Goal: Task Accomplishment & Management: Manage account settings

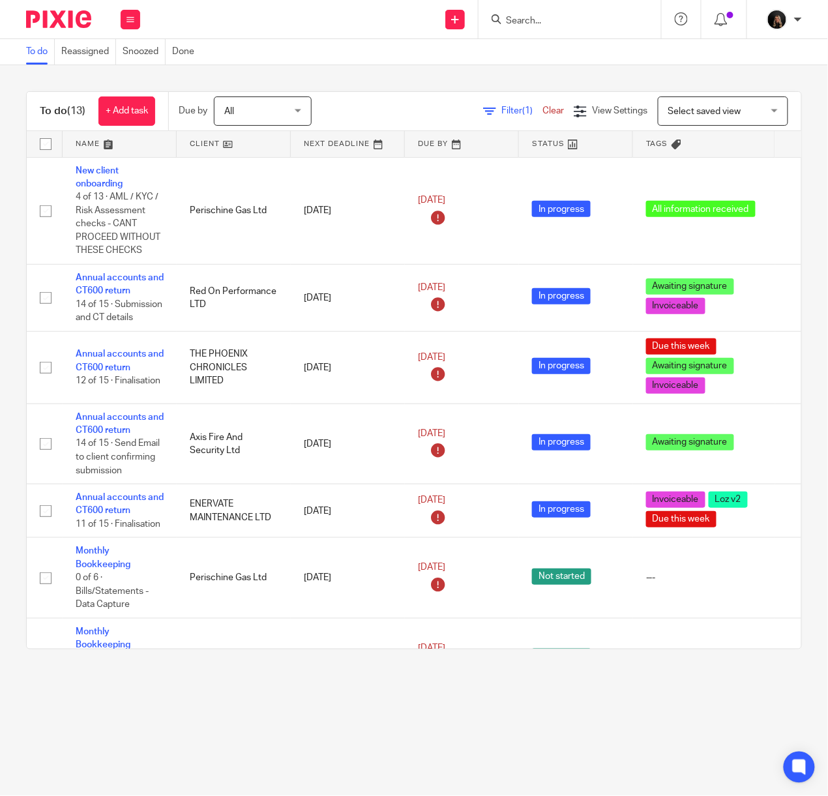
drag, startPoint x: 53, startPoint y: 14, endPoint x: 69, endPoint y: 1, distance: 20.4
click at [53, 14] on img at bounding box center [58, 19] width 65 height 18
click at [68, 25] on img at bounding box center [58, 19] width 65 height 18
click at [76, 14] on img at bounding box center [58, 19] width 65 height 18
click at [55, 27] on div at bounding box center [54, 19] width 108 height 38
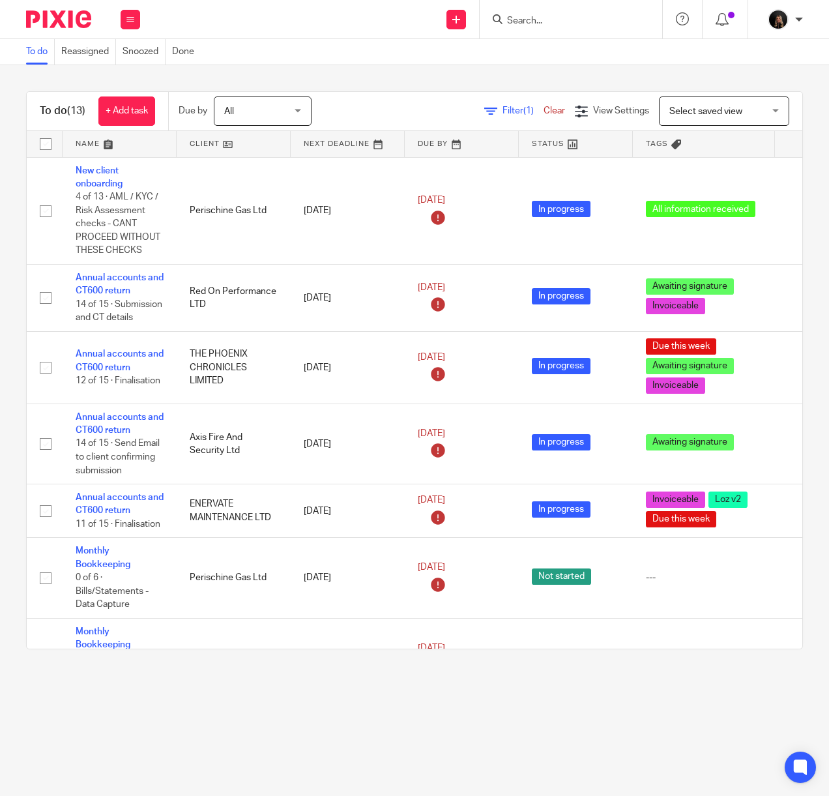
drag, startPoint x: 78, startPoint y: 14, endPoint x: 95, endPoint y: 4, distance: 19.4
click at [78, 14] on img at bounding box center [58, 19] width 65 height 18
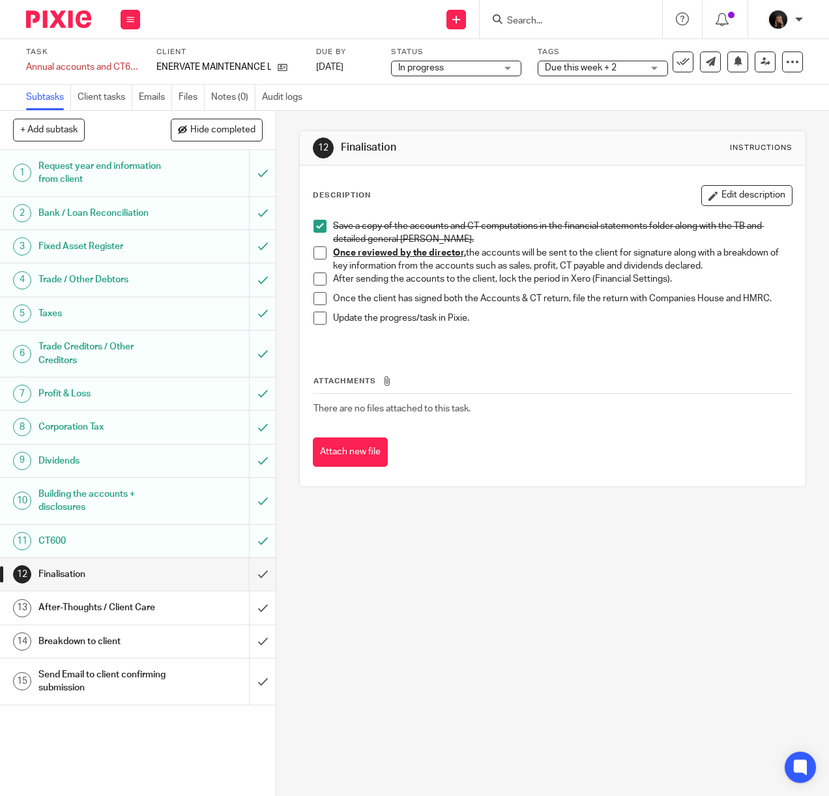
click at [605, 71] on span "Due this week + 2" at bounding box center [581, 67] width 72 height 9
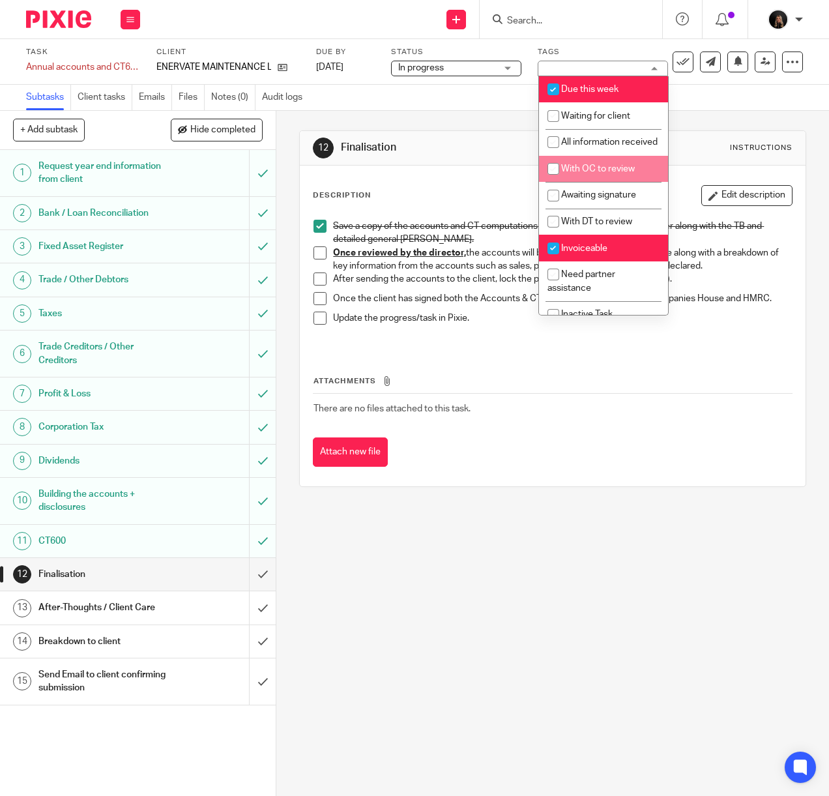
click at [623, 173] on span "With OC to review" at bounding box center [598, 168] width 74 height 9
checkbox input "true"
click at [712, 84] on div "Task Annual accounts and CT600 return Save Annual accounts and CT600 return 11 …" at bounding box center [414, 62] width 829 height 46
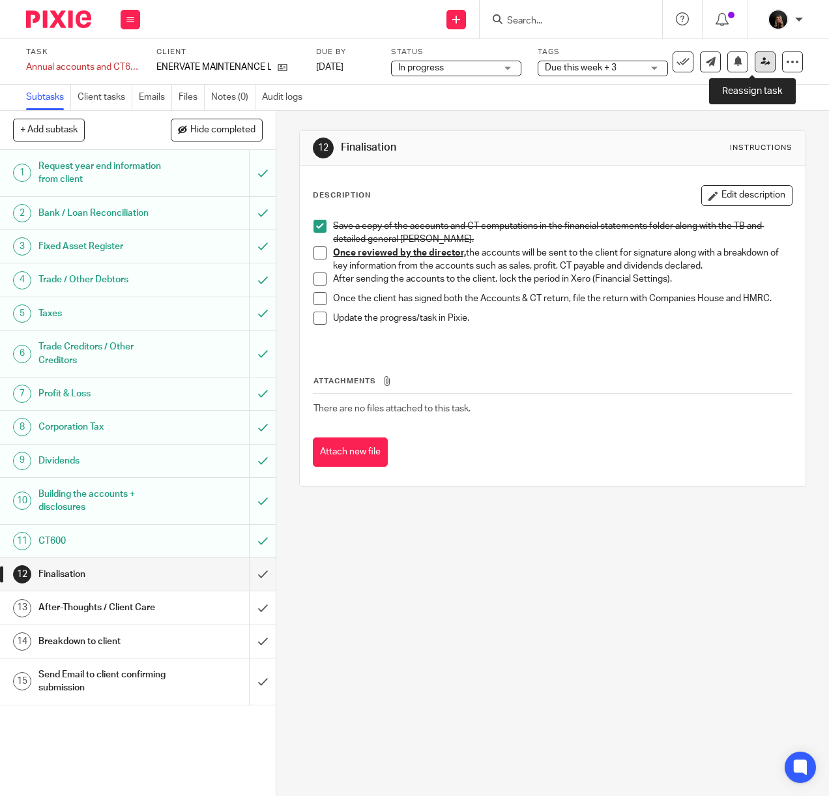
click at [761, 65] on icon at bounding box center [766, 62] width 10 height 10
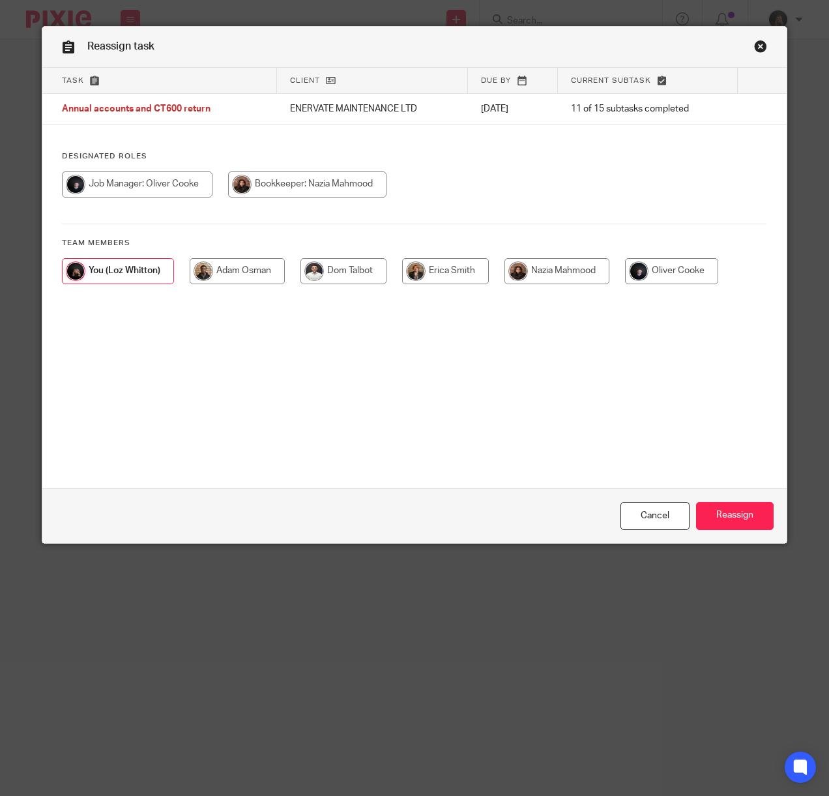
click at [668, 267] on input "radio" at bounding box center [671, 271] width 93 height 26
radio input "true"
click at [704, 530] on div "Cancel Reassign" at bounding box center [414, 515] width 745 height 55
click at [709, 515] on input "Reassign" at bounding box center [735, 516] width 78 height 28
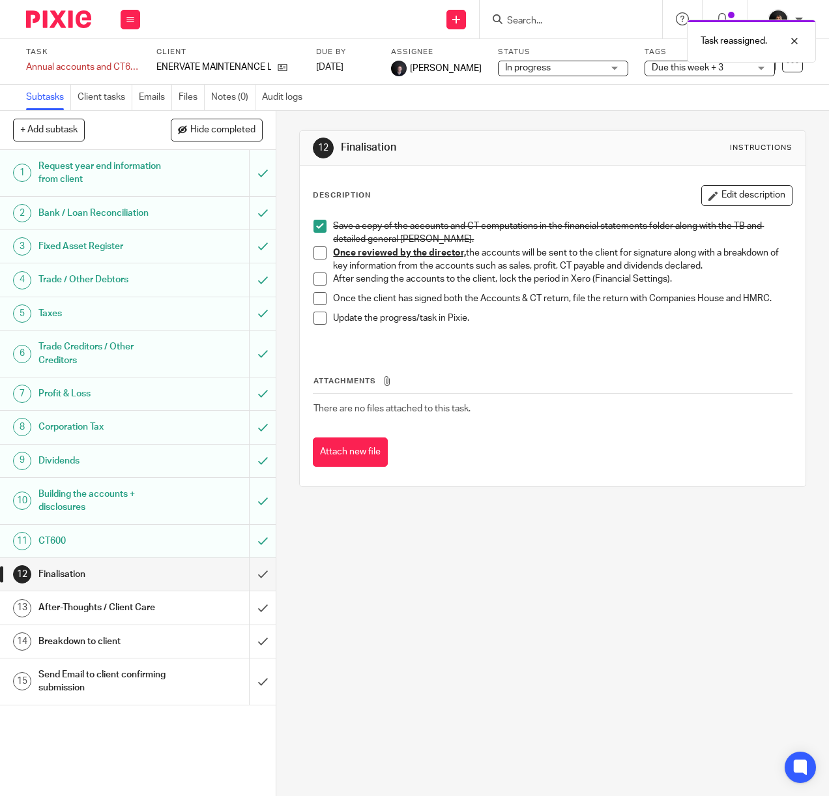
drag, startPoint x: 664, startPoint y: 595, endPoint x: 653, endPoint y: 589, distance: 11.7
click at [658, 600] on div "12 Finalisation Instructions Description Edit description Save a copy of the ac…" at bounding box center [552, 453] width 553 height 685
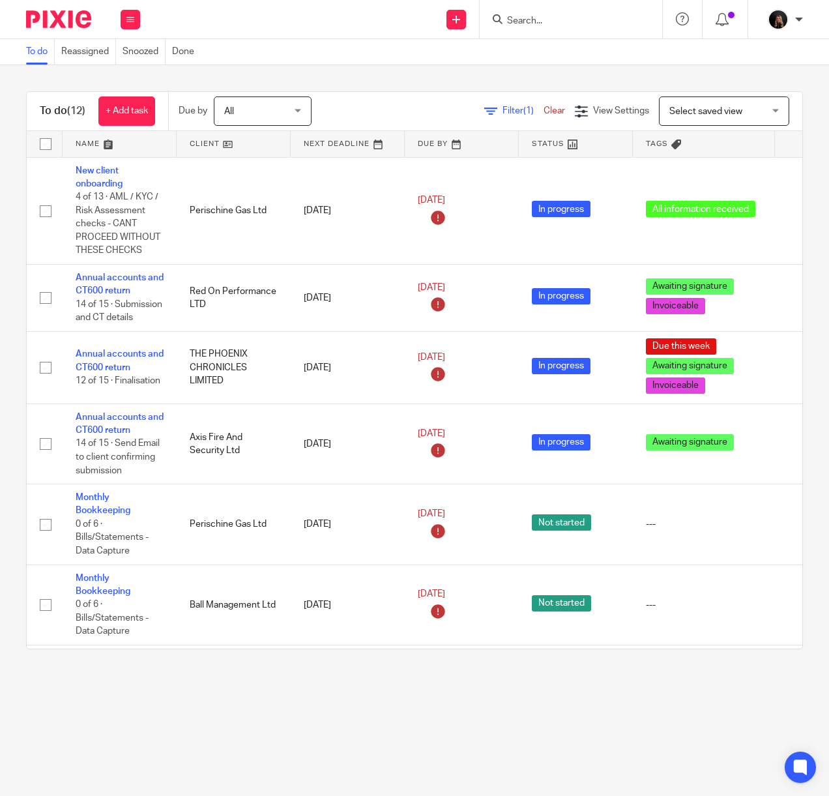
click at [63, 27] on img at bounding box center [58, 19] width 65 height 18
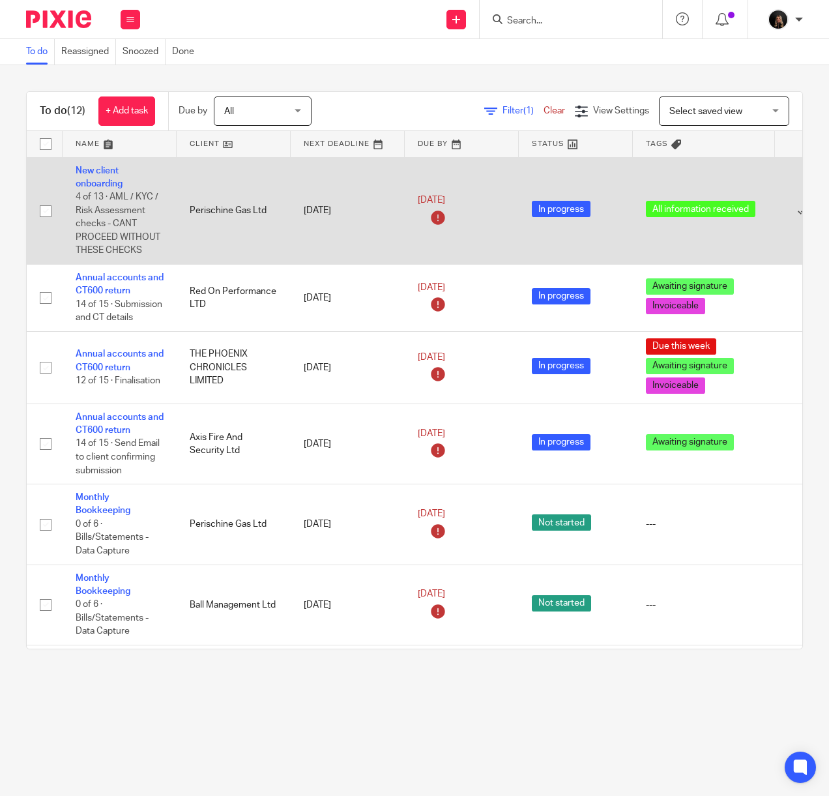
click at [106, 175] on td "New client onboarding 4 of 13 · AML / KYC / Risk Assessment checks - CANT PROCE…" at bounding box center [120, 211] width 114 height 108
click at [103, 176] on td "New client onboarding 4 of 13 · AML / KYC / Risk Assessment checks - CANT PROCE…" at bounding box center [120, 211] width 114 height 108
click at [100, 179] on link "New client onboarding" at bounding box center [99, 177] width 47 height 22
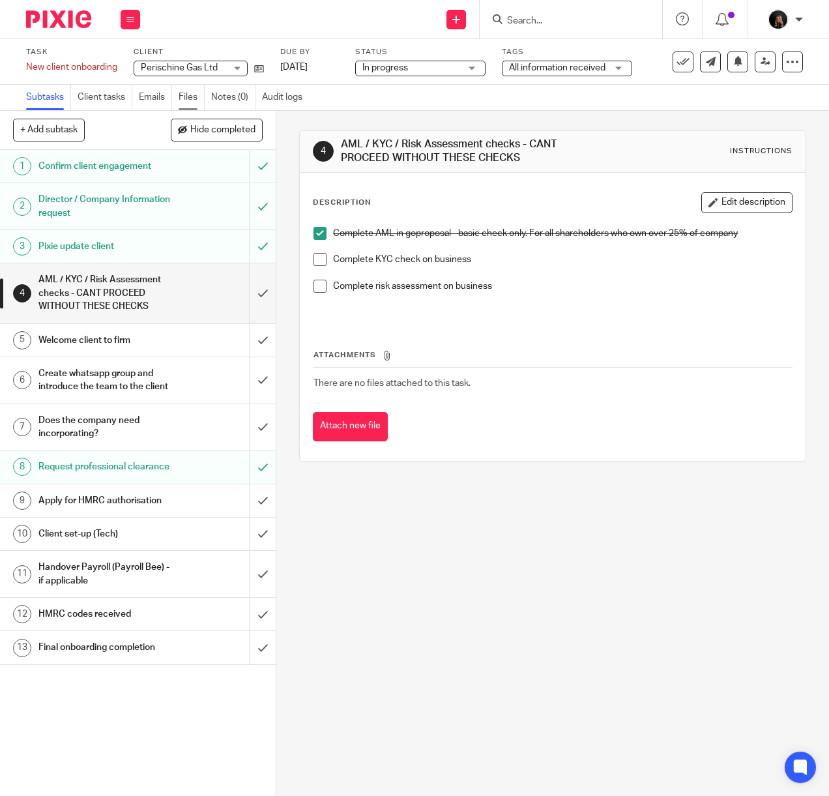
click at [184, 94] on link "Files" at bounding box center [192, 97] width 26 height 25
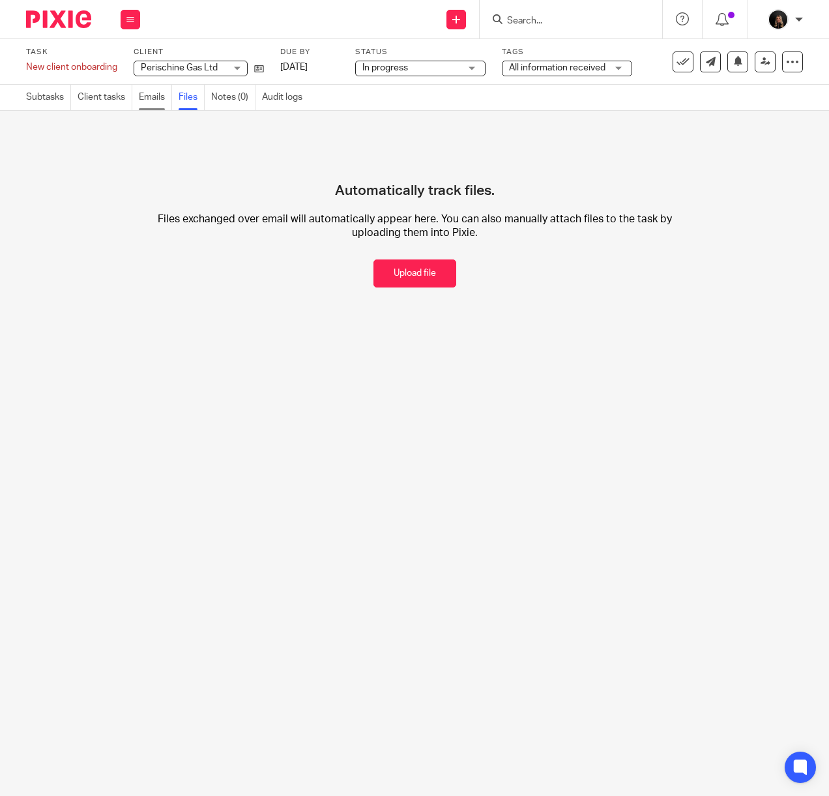
click at [141, 100] on link "Emails" at bounding box center [155, 97] width 33 height 25
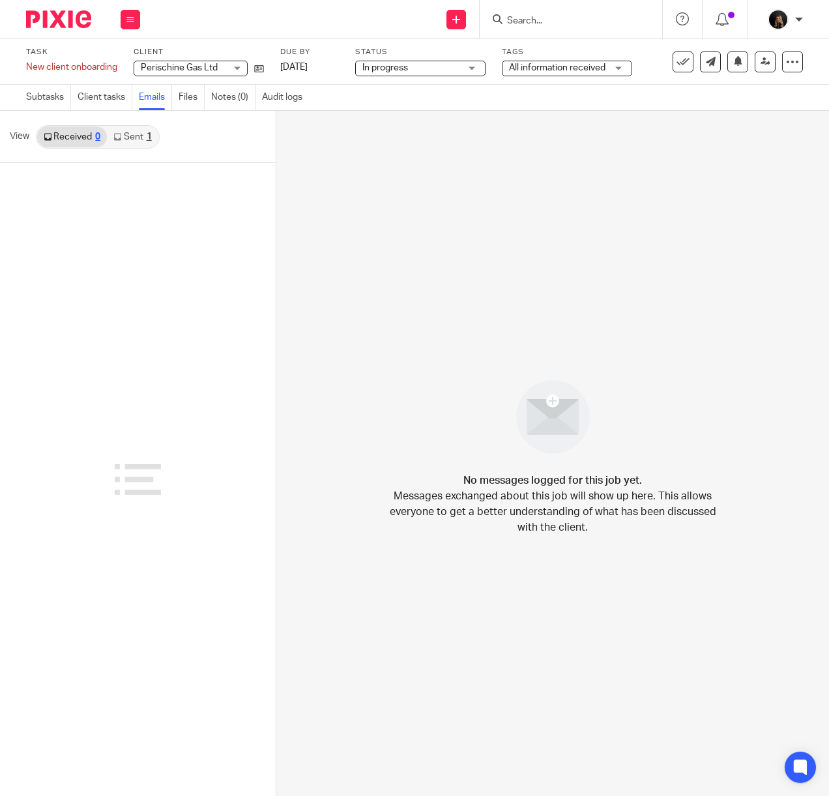
click at [134, 142] on link "Sent 1" at bounding box center [132, 137] width 51 height 21
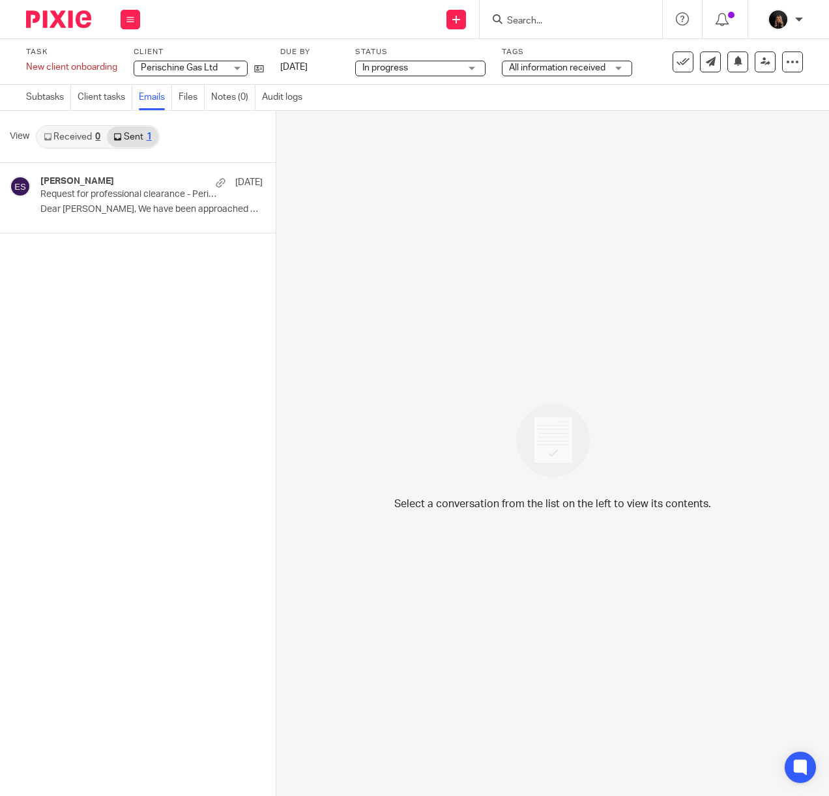
click at [63, 136] on link "Received 0" at bounding box center [72, 137] width 70 height 21
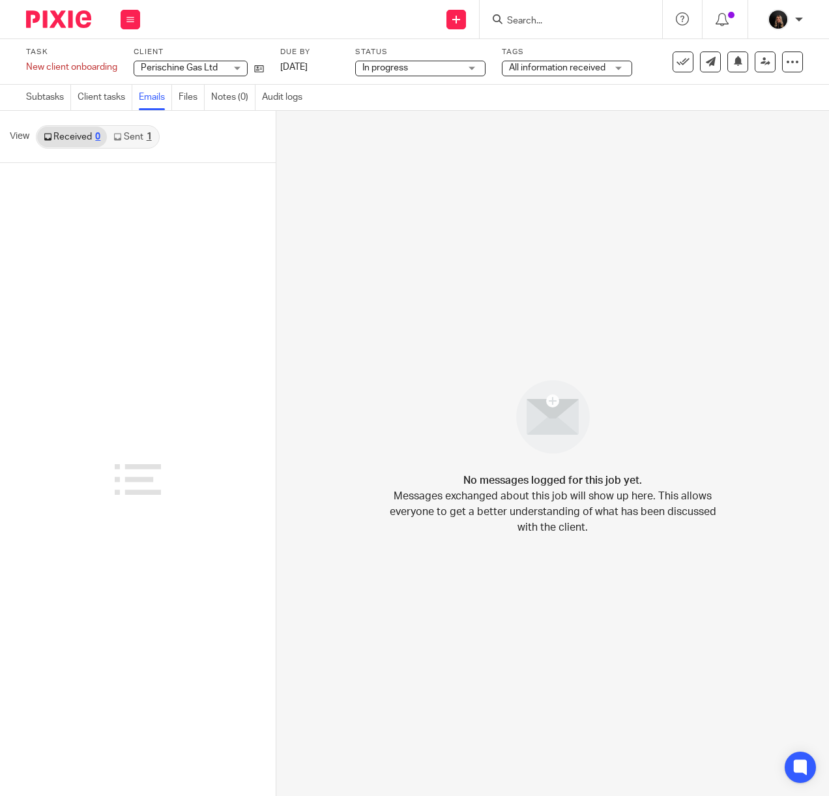
click at [134, 140] on link "Sent 1" at bounding box center [132, 137] width 51 height 21
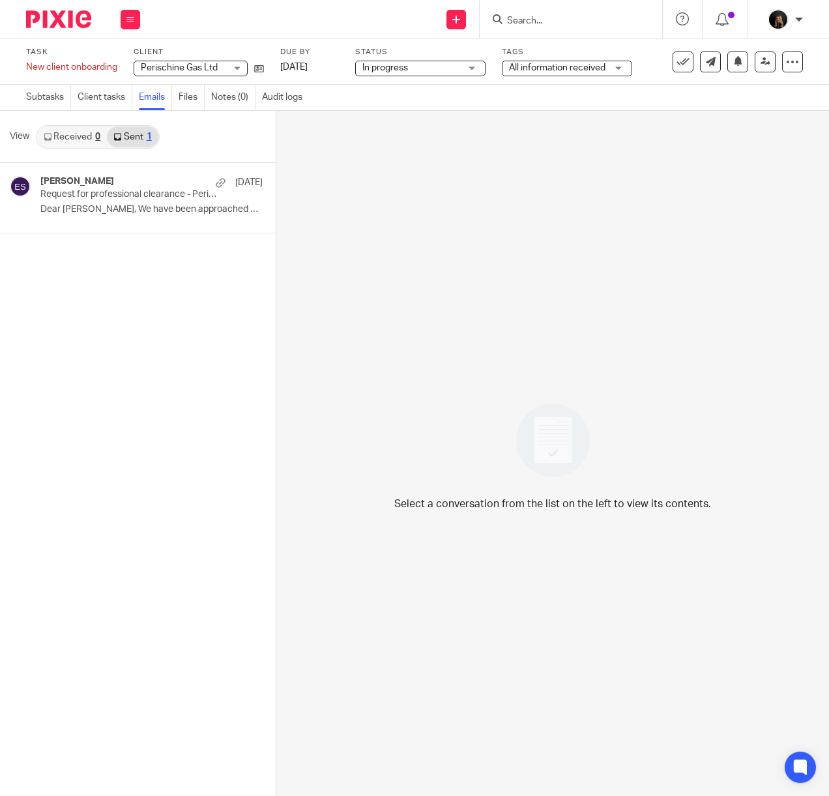
click at [76, 139] on link "Received 0" at bounding box center [72, 137] width 70 height 21
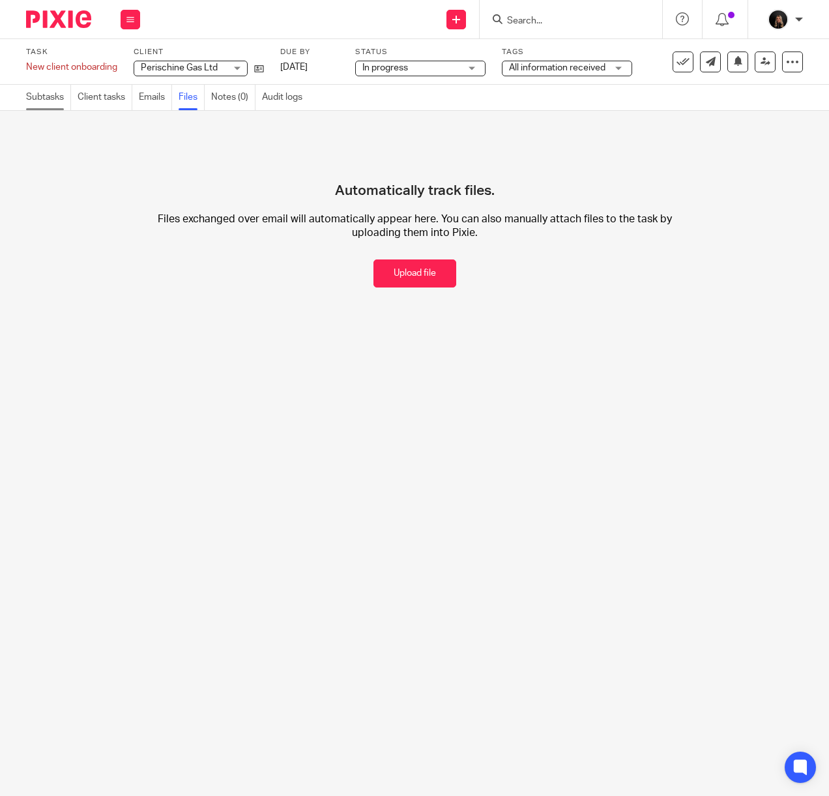
click at [39, 103] on link "Subtasks" at bounding box center [48, 97] width 45 height 25
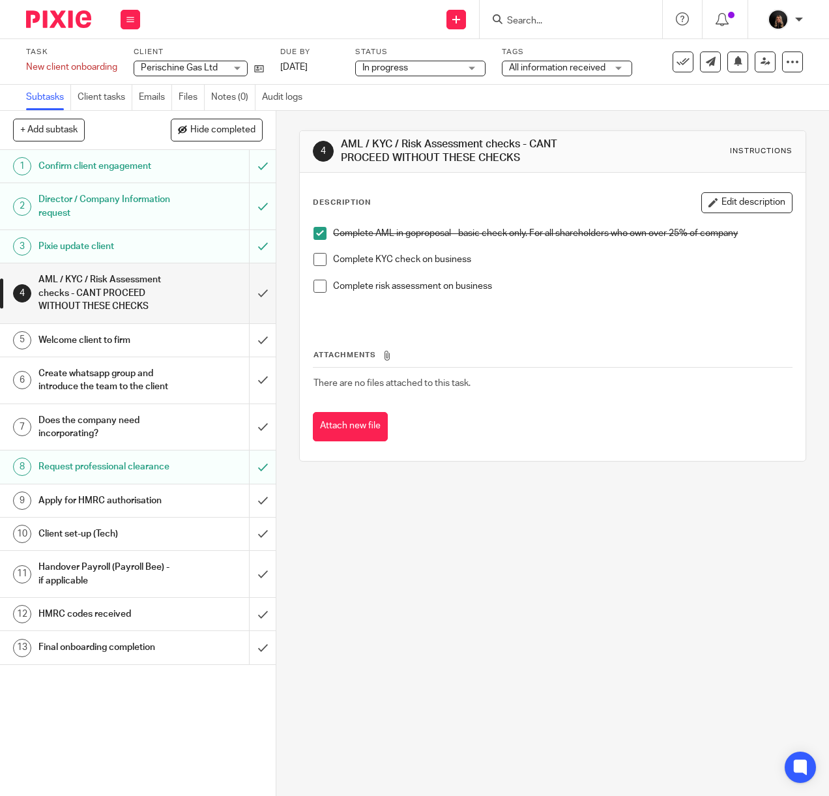
click at [658, 611] on div "4 AML / KYC / Risk Assessment checks - CANT PROCEED WITHOUT THESE CHECKS Instru…" at bounding box center [552, 453] width 553 height 685
click at [413, 629] on div "4 AML / KYC / Risk Assessment checks - CANT PROCEED WITHOUT THESE CHECKS Instru…" at bounding box center [552, 453] width 553 height 685
click at [82, 350] on h1 "Welcome client to firm" at bounding box center [104, 341] width 132 height 20
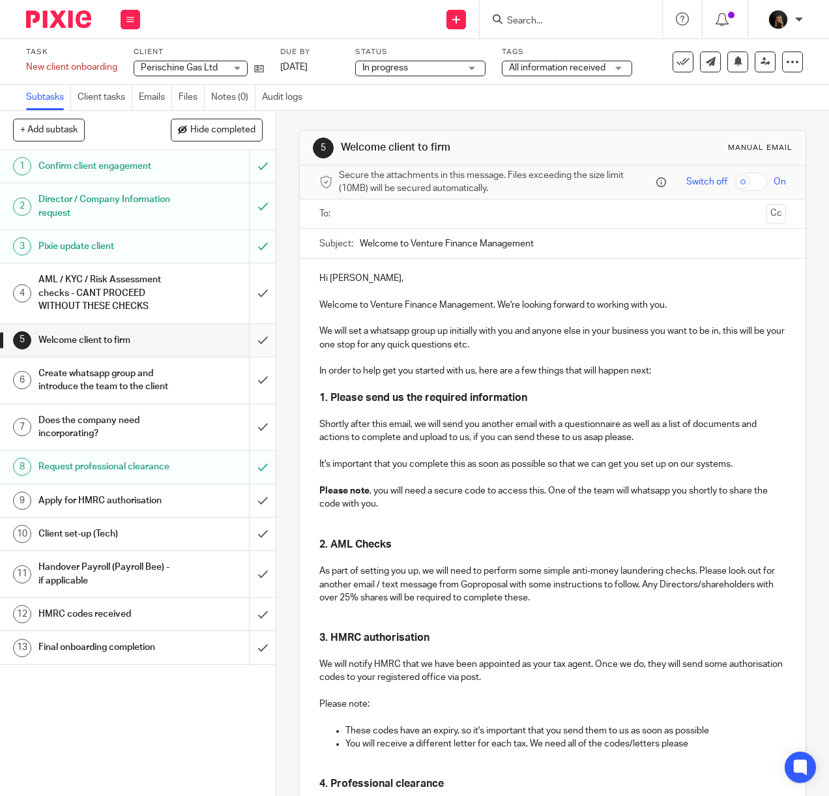
click at [248, 351] on input "submit" at bounding box center [138, 340] width 276 height 33
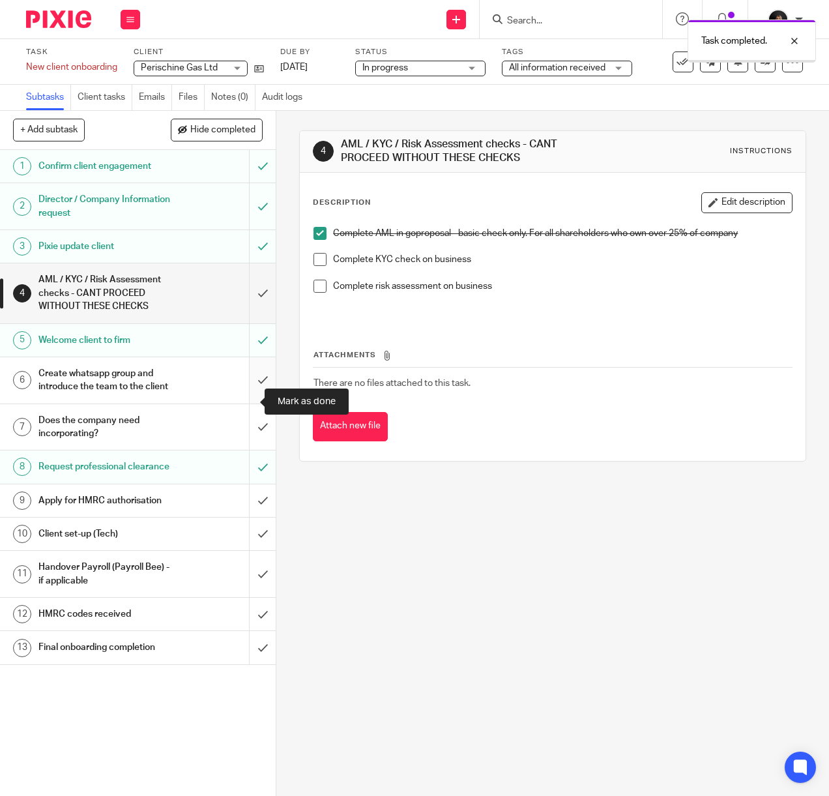
click at [244, 400] on input "submit" at bounding box center [138, 380] width 276 height 46
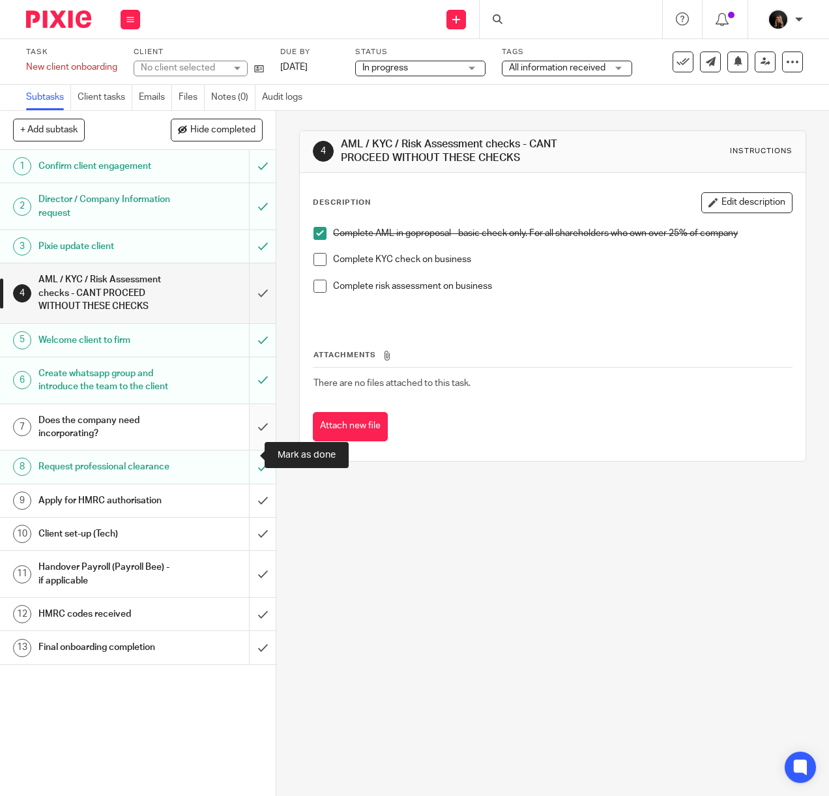
click at [245, 451] on input "submit" at bounding box center [138, 427] width 276 height 46
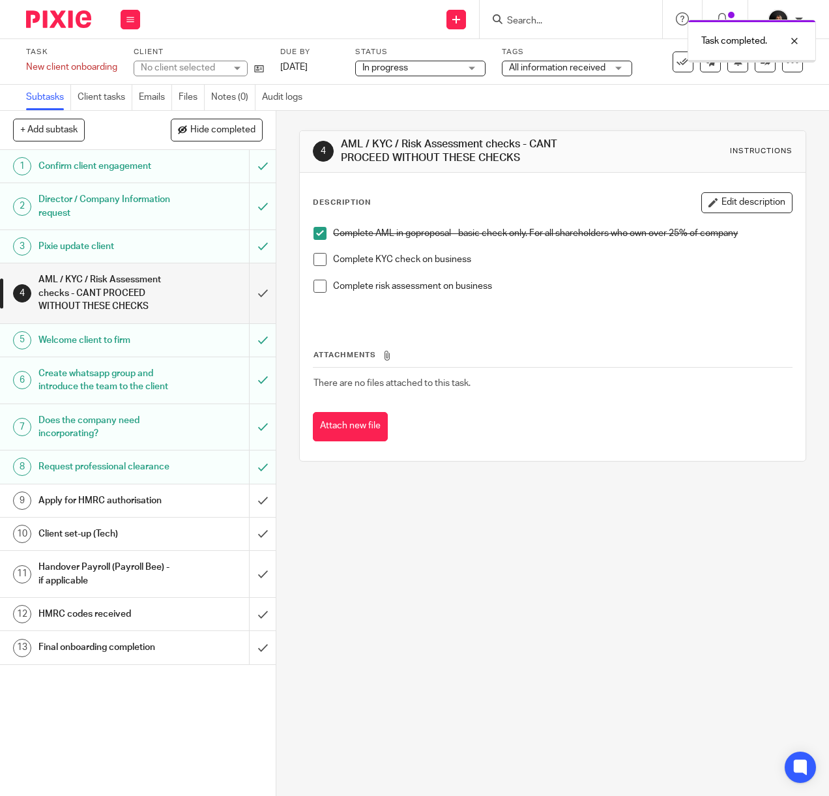
click at [196, 511] on div "Apply for HMRC authorisation" at bounding box center [137, 501] width 198 height 20
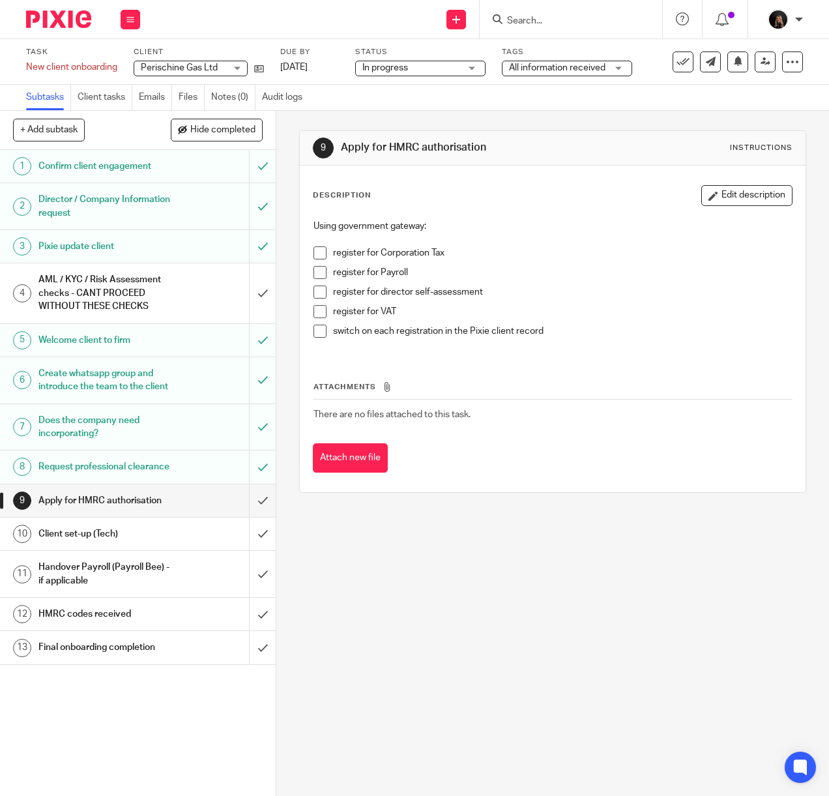
click at [319, 252] on span at bounding box center [320, 252] width 13 height 13
click at [321, 272] on span at bounding box center [320, 272] width 13 height 13
click at [316, 293] on span at bounding box center [320, 292] width 13 height 13
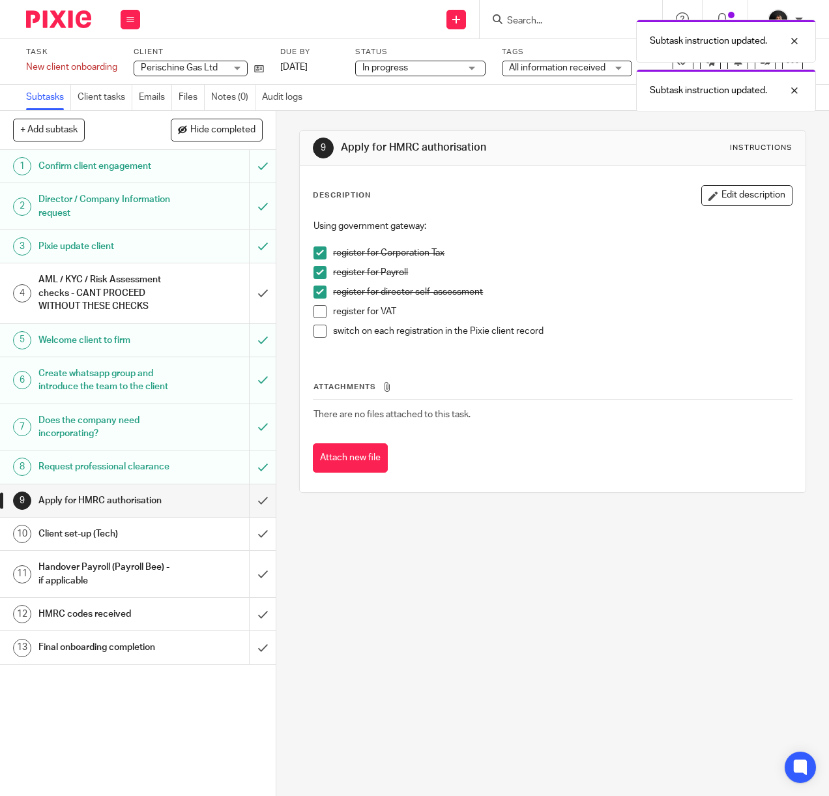
click at [316, 313] on span at bounding box center [320, 311] width 13 height 13
click at [316, 327] on span at bounding box center [320, 331] width 13 height 13
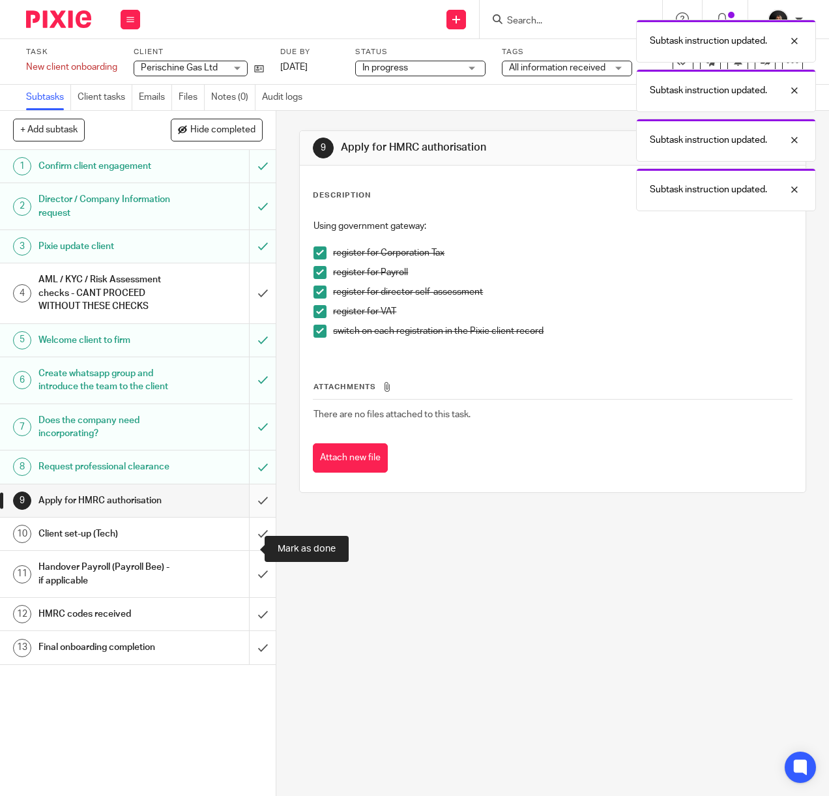
click at [239, 517] on input "submit" at bounding box center [138, 500] width 276 height 33
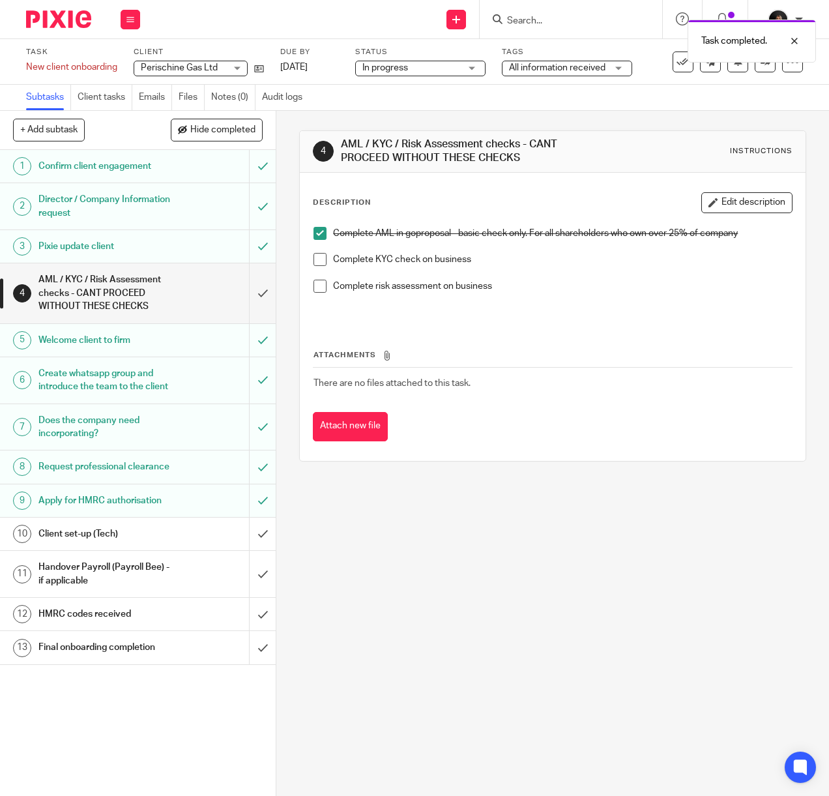
click at [128, 544] on h1 "Client set-up (Tech)" at bounding box center [104, 534] width 132 height 20
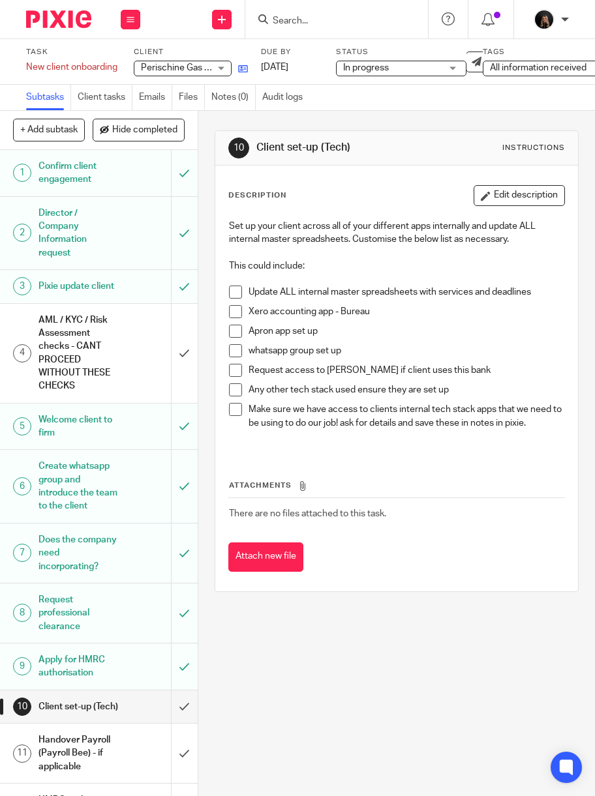
drag, startPoint x: 248, startPoint y: 65, endPoint x: 241, endPoint y: 69, distance: 8.7
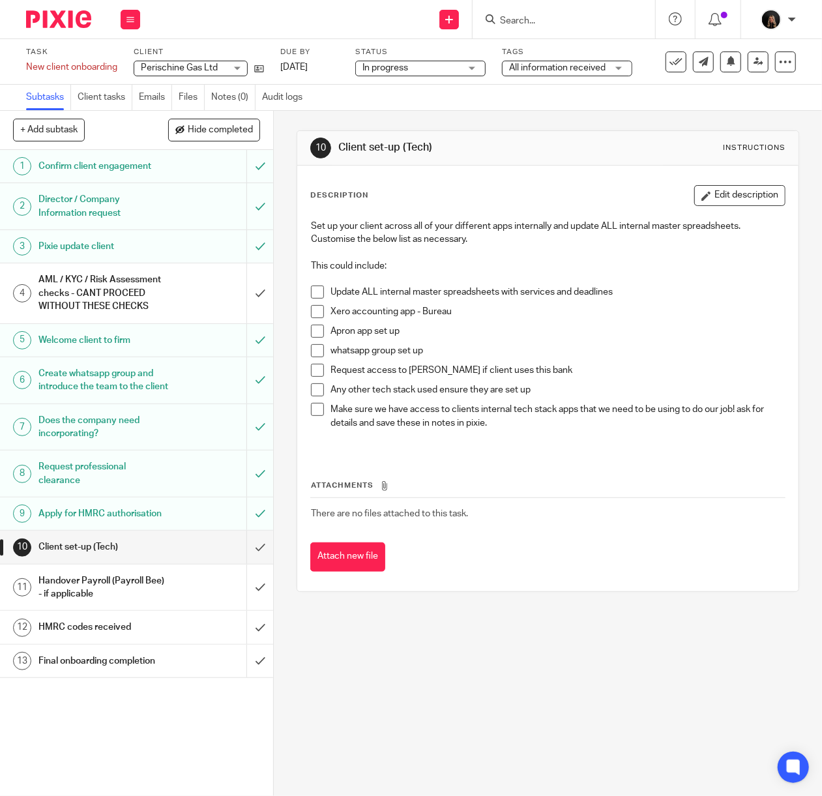
click at [486, 664] on div "10 Client set-up (Tech) Instructions Description Edit description Set up your c…" at bounding box center [548, 453] width 548 height 685
click at [366, 585] on div "Description Edit description Set up your client across all of your different ap…" at bounding box center [547, 379] width 501 height 426
click at [314, 335] on span at bounding box center [317, 331] width 13 height 13
click at [318, 348] on span at bounding box center [317, 350] width 13 height 13
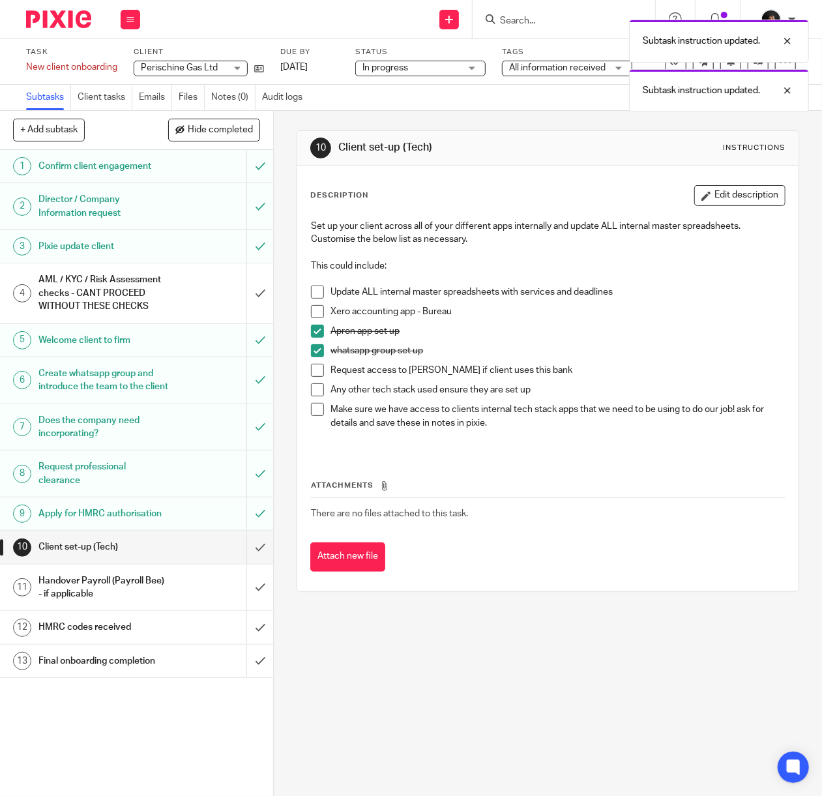
click at [313, 293] on span at bounding box center [317, 292] width 13 height 13
click at [314, 309] on span at bounding box center [317, 311] width 13 height 13
click at [320, 369] on li "Request access to ANNA if client uses this bank" at bounding box center [548, 374] width 474 height 20
click at [311, 376] on span at bounding box center [317, 370] width 13 height 13
click at [314, 386] on span at bounding box center [317, 389] width 13 height 13
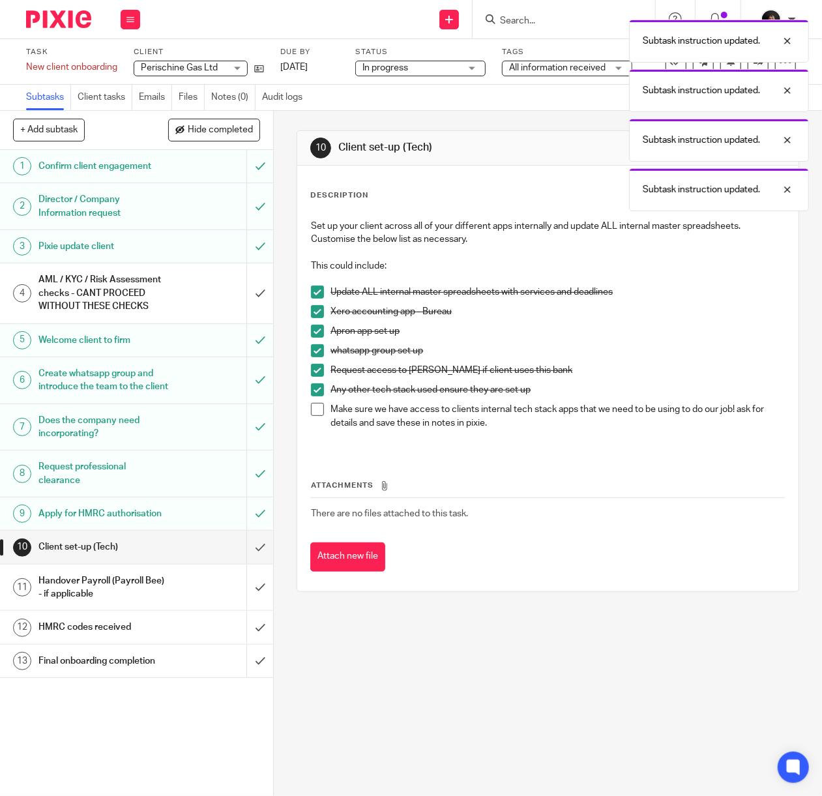
click at [314, 393] on span at bounding box center [317, 389] width 13 height 13
click at [316, 400] on li "Any other tech stack used ensure they are set up" at bounding box center [548, 393] width 474 height 20
click at [316, 407] on span at bounding box center [317, 409] width 13 height 13
click at [313, 386] on span at bounding box center [317, 389] width 13 height 13
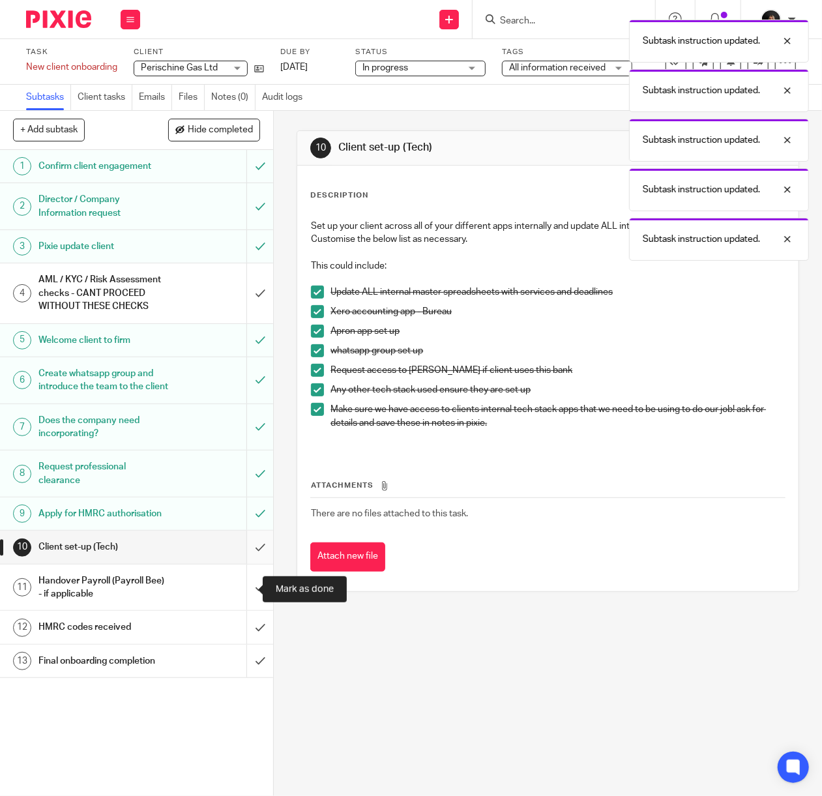
click at [244, 563] on input "submit" at bounding box center [136, 547] width 273 height 33
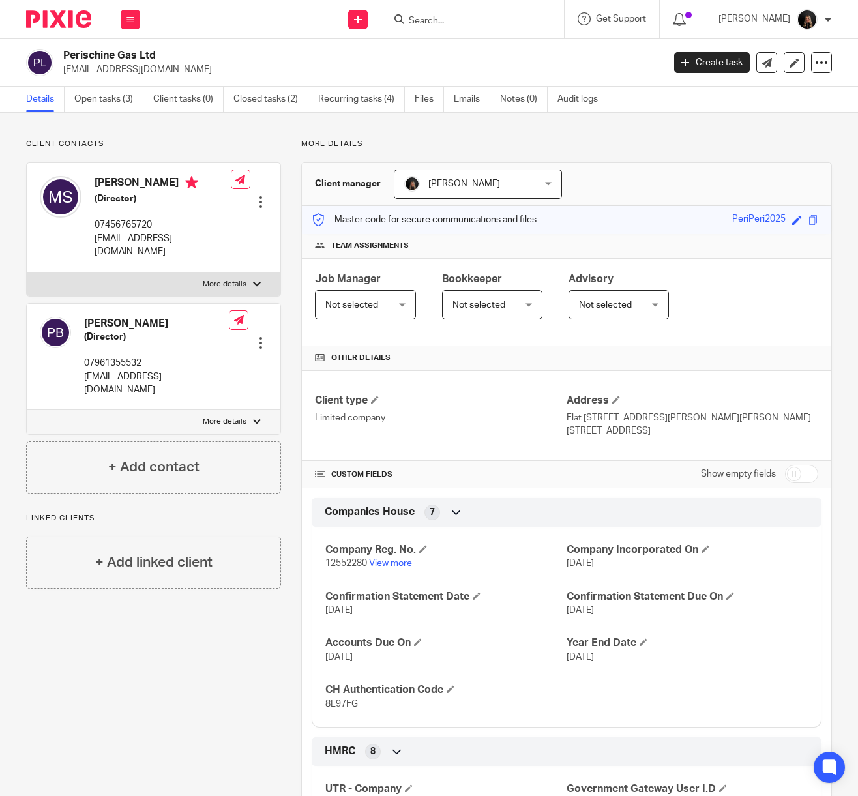
click at [173, 241] on p "[EMAIL_ADDRESS][DOMAIN_NAME]" at bounding box center [163, 245] width 136 height 27
drag, startPoint x: 197, startPoint y: 241, endPoint x: 93, endPoint y: 245, distance: 104.4
click at [93, 245] on div "[PERSON_NAME] (Director) 07456765720 [EMAIL_ADDRESS][DOMAIN_NAME] Edit contact …" at bounding box center [154, 217] width 254 height 109
click at [97, 245] on p "megstake@gmail.com" at bounding box center [163, 245] width 136 height 27
drag, startPoint x: 196, startPoint y: 230, endPoint x: 194, endPoint y: 239, distance: 9.5
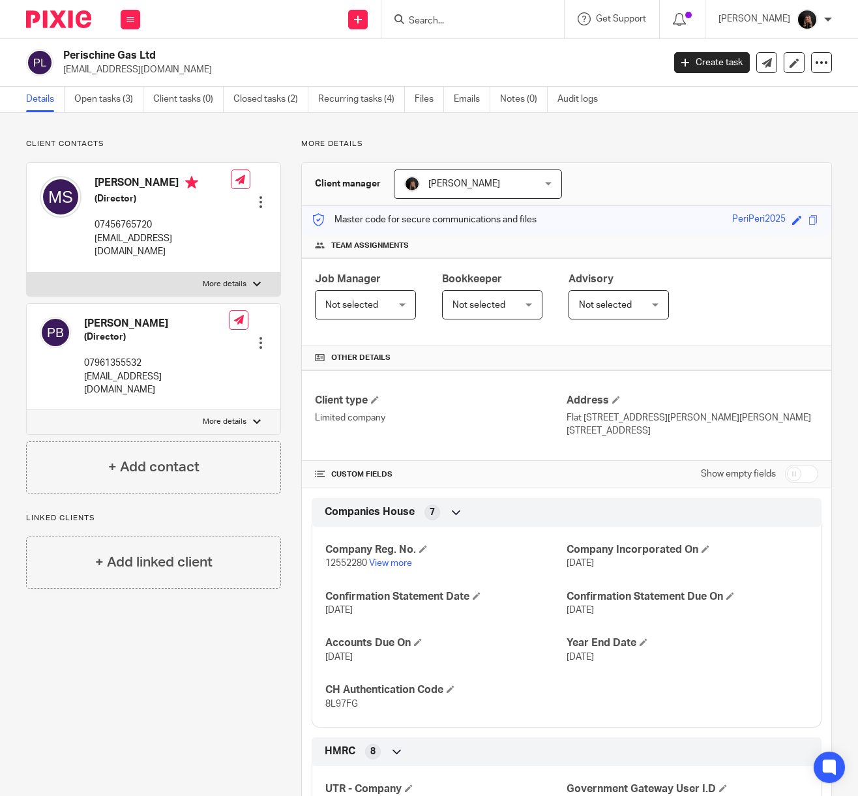
click at [196, 232] on div "Megan Stake (Director) 07456765720 megstake@gmail.com Edit contact Create clien…" at bounding box center [154, 217] width 254 height 109
drag, startPoint x: 194, startPoint y: 239, endPoint x: 93, endPoint y: 241, distance: 101.1
click at [93, 241] on div "Megan Stake (Director) 07456765720 megstake@gmail.com Edit contact Create clien…" at bounding box center [154, 217] width 254 height 109
copy p "megstake@gmail.com"
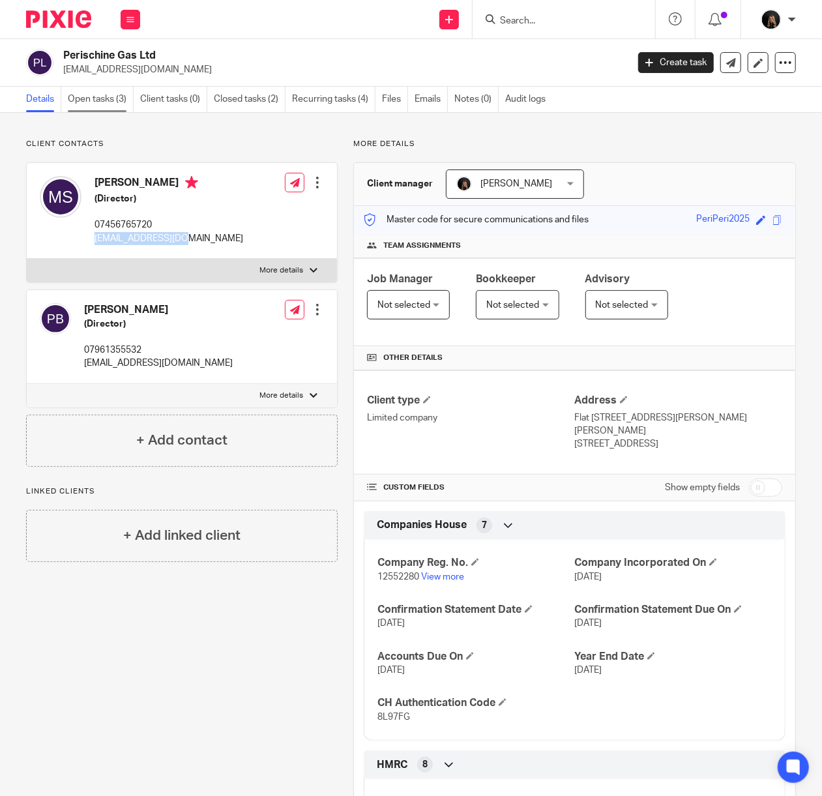
click at [108, 100] on link "Open tasks (3)" at bounding box center [101, 99] width 66 height 25
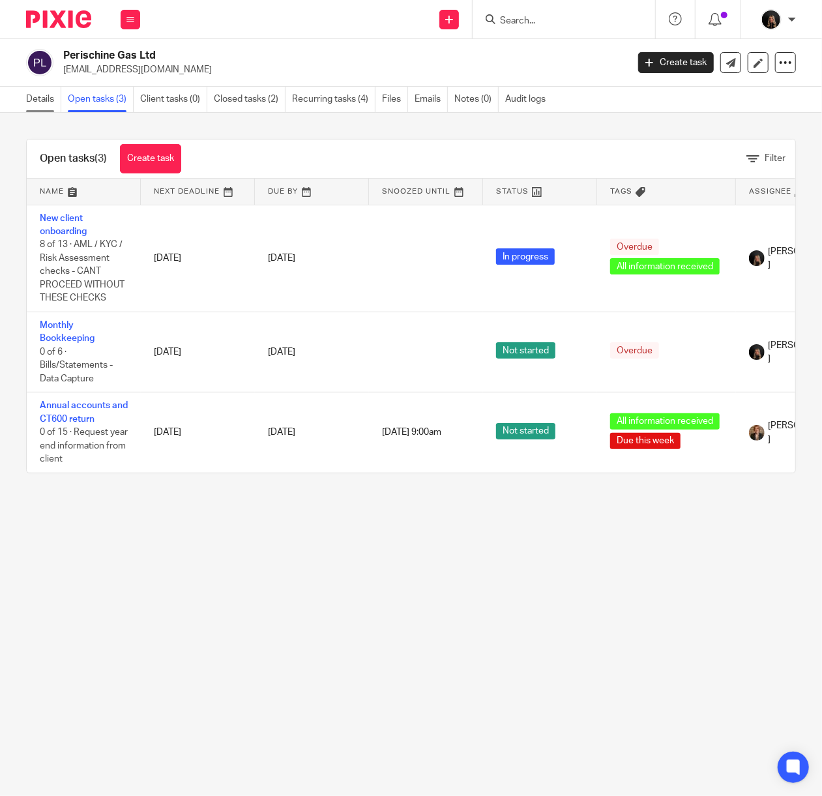
click at [44, 104] on link "Details" at bounding box center [43, 99] width 35 height 25
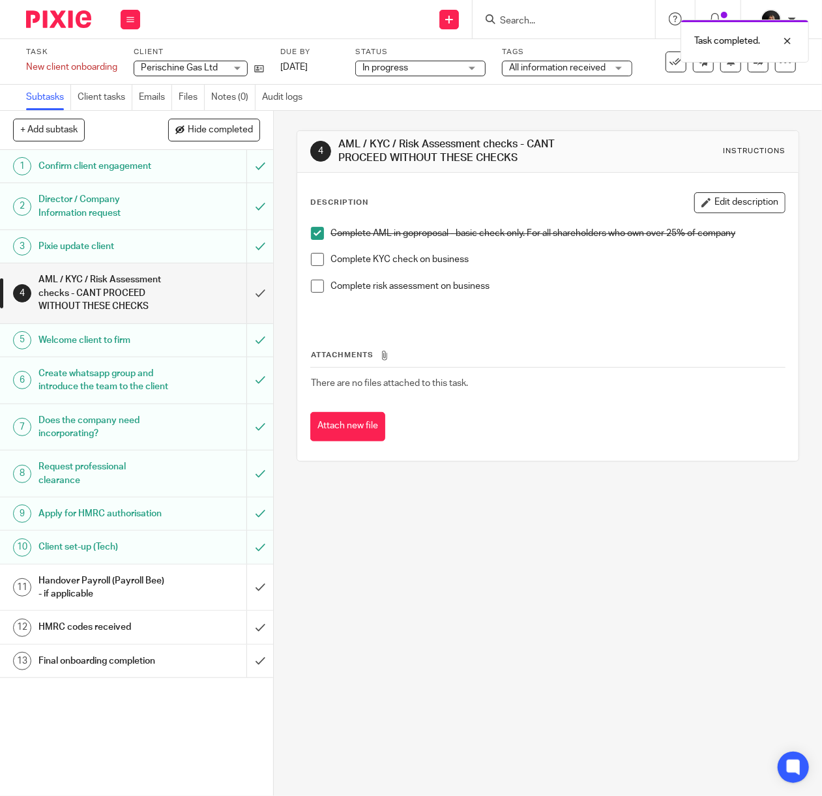
click at [102, 604] on h1 "Handover Payroll (Payroll Bee) - if applicable" at bounding box center [103, 587] width 130 height 33
